Goal: Transaction & Acquisition: Subscribe to service/newsletter

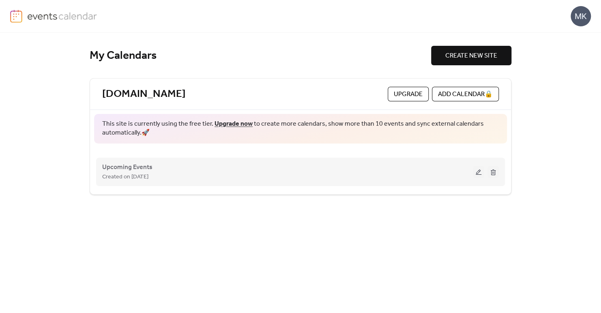
click at [477, 170] on button at bounding box center [478, 172] width 11 height 12
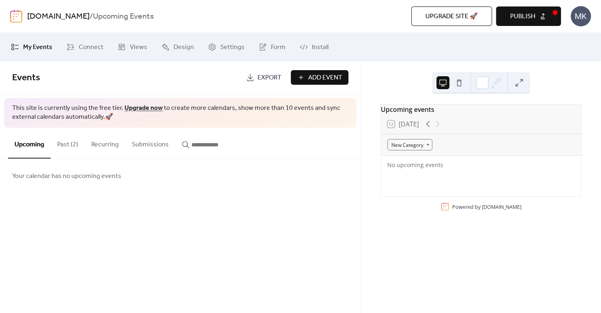
click at [68, 146] on button "Past (2)" at bounding box center [68, 143] width 34 height 30
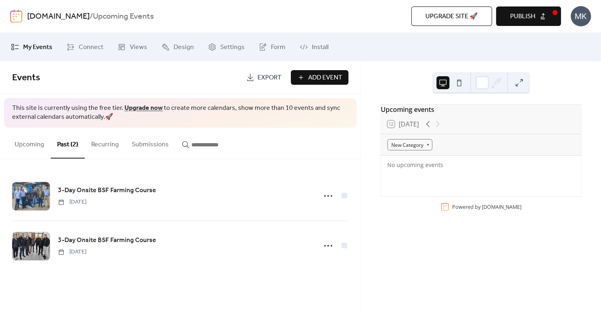
click at [350, 195] on div "3-Day Onsite BSF Farming Course Wednesday, May 14, 2025 3-Day Onsite BSF Farmin…" at bounding box center [180, 221] width 360 height 124
click at [416, 149] on div "New Category" at bounding box center [409, 144] width 45 height 11
click at [420, 179] on div "Online" at bounding box center [404, 176] width 34 height 14
click at [407, 148] on div "Online" at bounding box center [401, 144] width 28 height 11
click at [409, 67] on div "Upcoming events 12 Today Online No upcoming events Powered by EventsCalendar.co" at bounding box center [481, 187] width 240 height 252
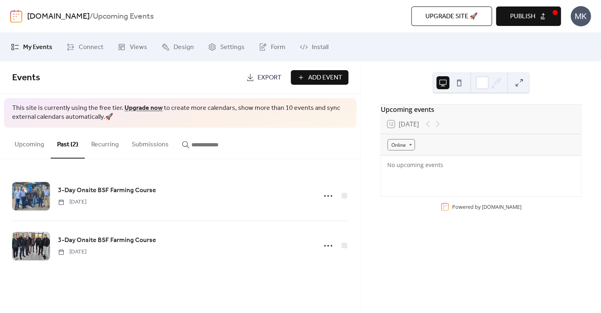
click at [454, 19] on span "Upgrade site 🚀" at bounding box center [451, 17] width 52 height 10
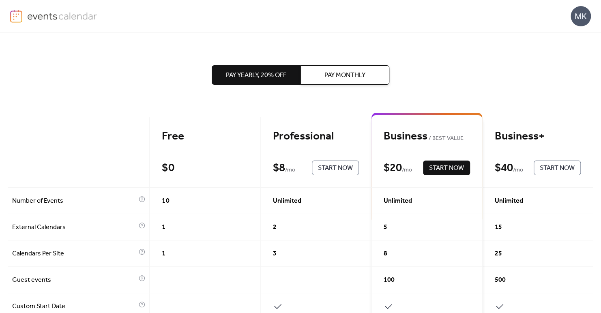
click at [316, 75] on button "Pay Monthly" at bounding box center [344, 74] width 89 height 19
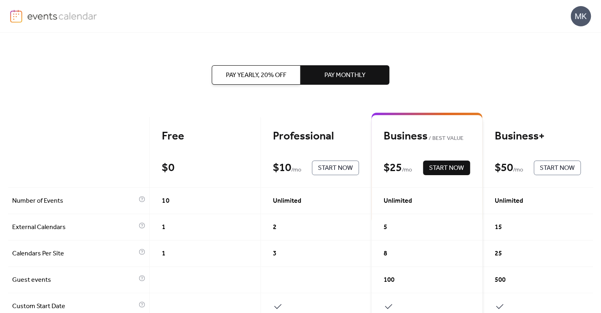
click at [268, 77] on span "Pay Yearly, 20% off" at bounding box center [256, 76] width 60 height 10
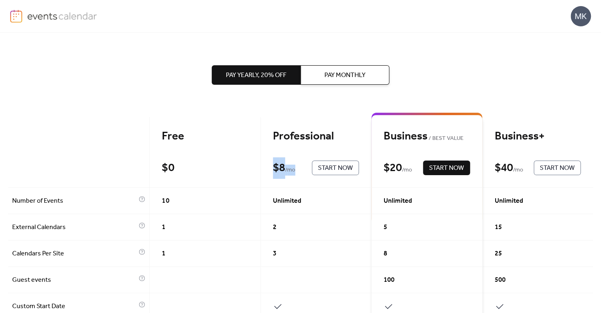
drag, startPoint x: 263, startPoint y: 168, endPoint x: 302, endPoint y: 169, distance: 38.9
click at [302, 169] on div "Professional $ 8 / mo Start Now" at bounding box center [316, 152] width 111 height 71
drag, startPoint x: 302, startPoint y: 169, endPoint x: 260, endPoint y: 86, distance: 93.7
click at [260, 86] on div "Pay Yearly, 20% off Pay Monthly" at bounding box center [301, 75] width 178 height 84
click at [359, 71] on span "Pay Monthly" at bounding box center [344, 76] width 41 height 10
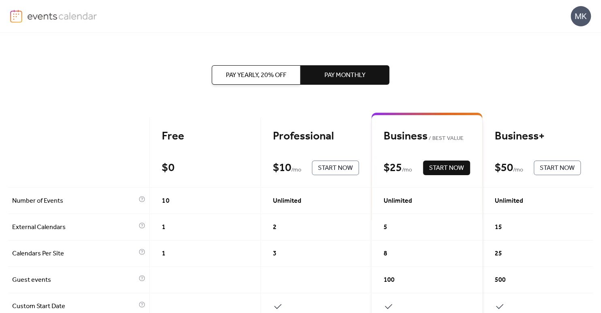
click at [343, 167] on span "Start Now" at bounding box center [335, 168] width 35 height 10
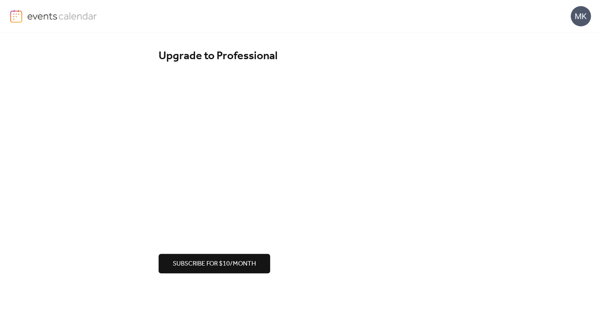
click at [585, 13] on div "MK" at bounding box center [580, 16] width 20 height 20
click at [458, 46] on div "Upgrade to Professional Subscribe for $10/month" at bounding box center [300, 161] width 601 height 257
click at [57, 178] on div "Upgrade to Professional Subscribe for $10/month" at bounding box center [300, 161] width 601 height 257
click at [59, 53] on div "Upgrade to Professional Subscribe for $10/month" at bounding box center [300, 161] width 601 height 257
click at [47, 21] on img at bounding box center [62, 16] width 70 height 12
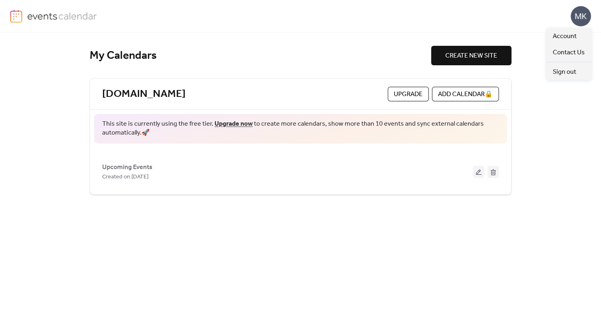
click at [578, 21] on div "MK" at bounding box center [580, 16] width 20 height 20
click at [570, 69] on span "Sign out" at bounding box center [565, 72] width 24 height 10
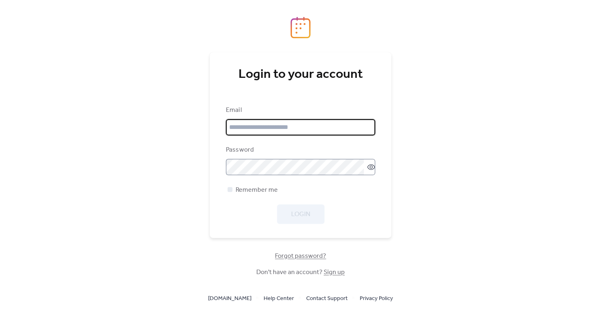
type input "**********"
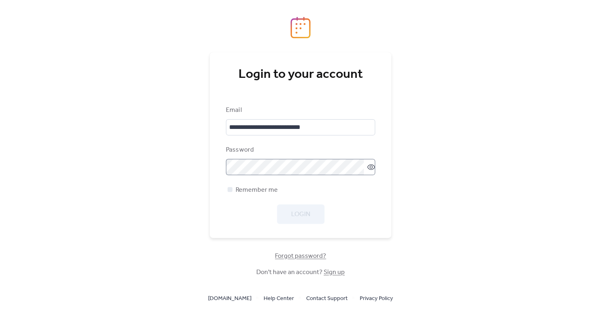
click at [374, 162] on label at bounding box center [300, 167] width 149 height 16
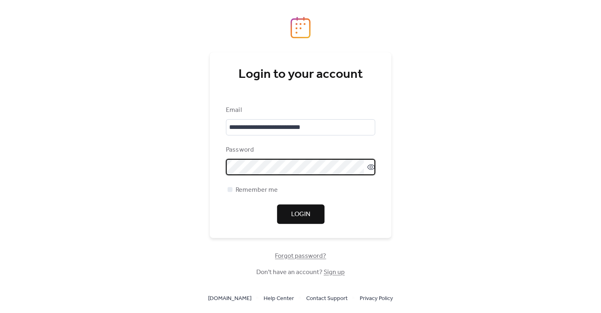
click at [369, 165] on icon at bounding box center [371, 167] width 8 height 8
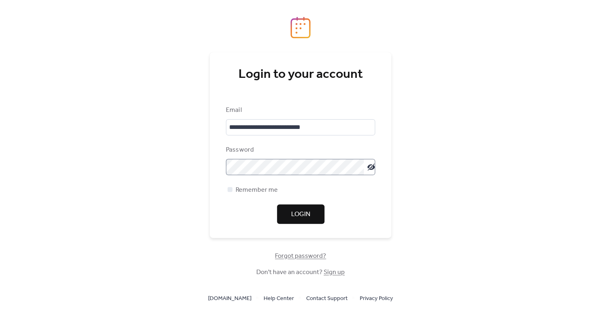
click at [338, 112] on div "Email" at bounding box center [300, 110] width 148 height 10
click at [333, 122] on input "**********" at bounding box center [300, 127] width 149 height 16
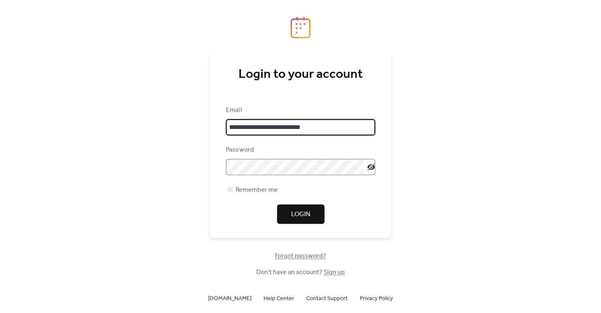
drag, startPoint x: 330, startPoint y: 128, endPoint x: 123, endPoint y: 110, distance: 208.3
click at [123, 110] on div "**********" at bounding box center [300, 156] width 601 height 313
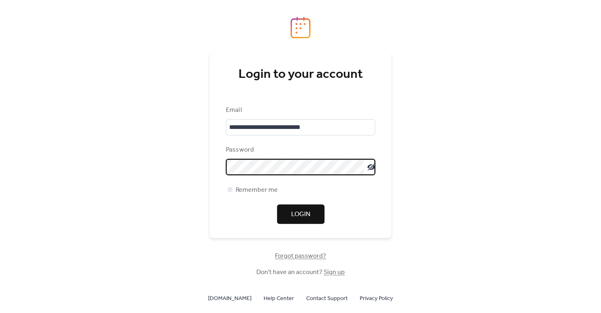
click at [192, 159] on div "**********" at bounding box center [300, 156] width 601 height 313
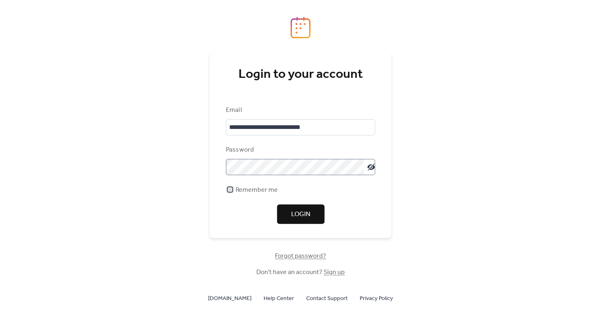
click at [262, 193] on span "Remember me" at bounding box center [257, 190] width 42 height 10
click at [267, 191] on span "Remember me" at bounding box center [257, 190] width 42 height 10
click at [296, 207] on button "Login" at bounding box center [300, 213] width 47 height 19
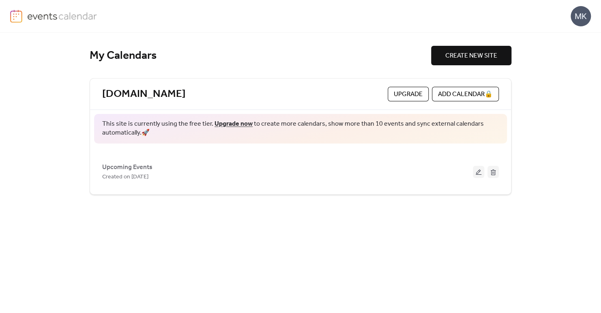
click at [398, 93] on span "Upgrade" at bounding box center [408, 95] width 29 height 10
click at [353, 271] on div "My Calendars CREATE NEW SITE [DOMAIN_NAME] Upgrade ADD CALENDAR 🔒 This site is …" at bounding box center [301, 173] width 422 height 280
